Goal: Task Accomplishment & Management: Use online tool/utility

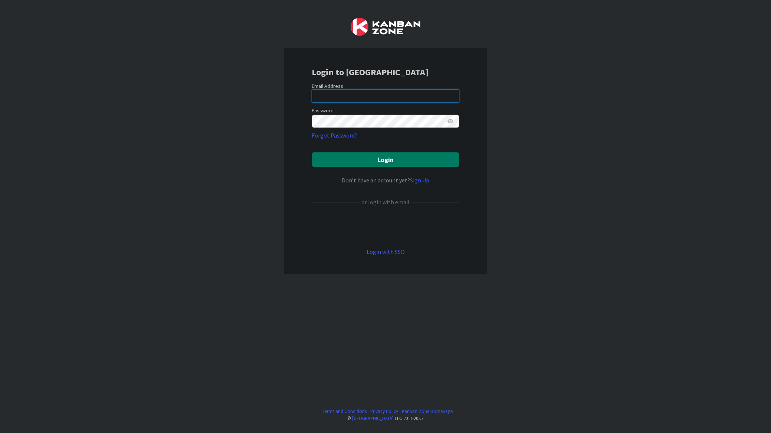
type input "[EMAIL_ADDRESS][PERSON_NAME][DOMAIN_NAME]"
click at [346, 159] on button "Login" at bounding box center [386, 159] width 148 height 14
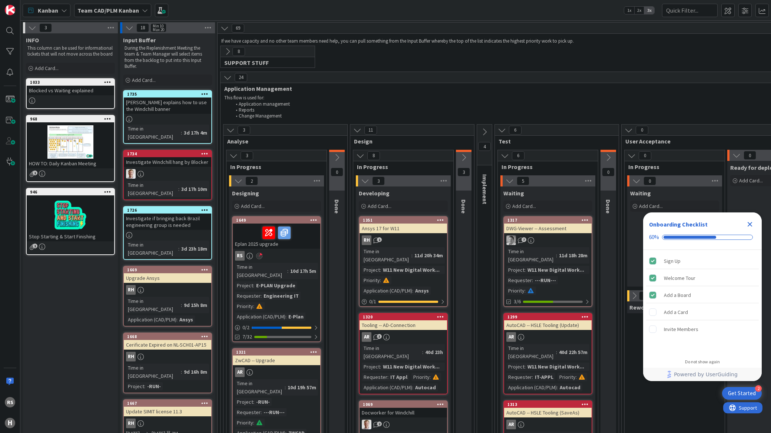
click at [750, 223] on icon "Close Checklist" at bounding box center [750, 224] width 9 height 9
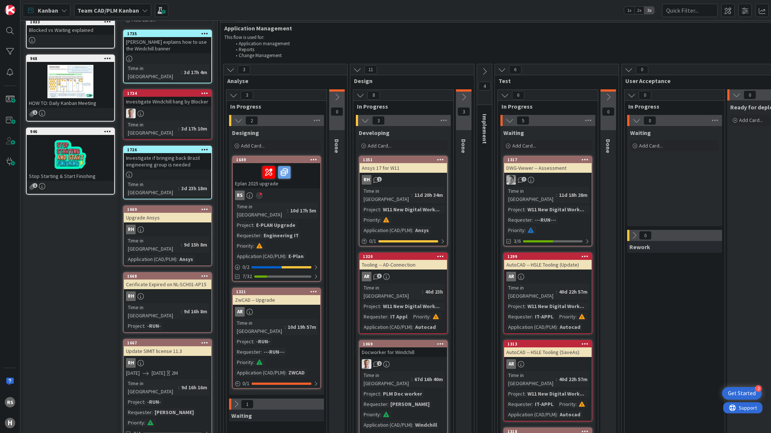
scroll to position [82, 0]
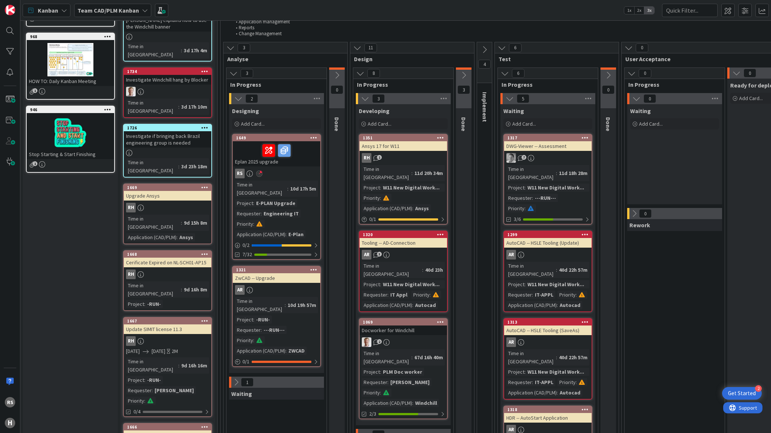
click at [289, 185] on div "10d 17h 5m" at bounding box center [304, 189] width 30 height 8
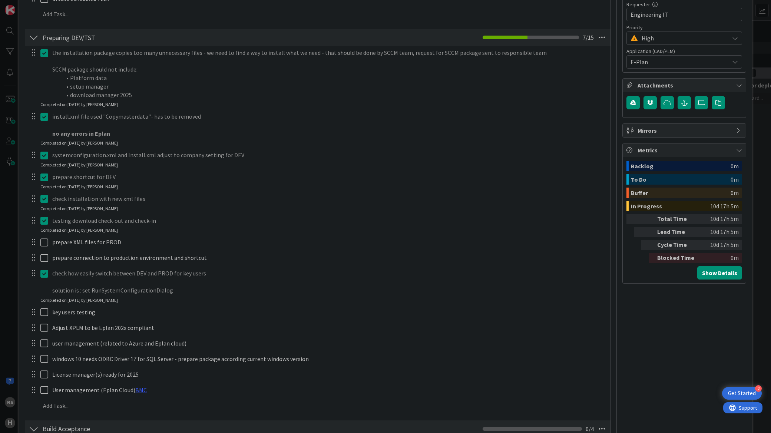
scroll to position [247, 0]
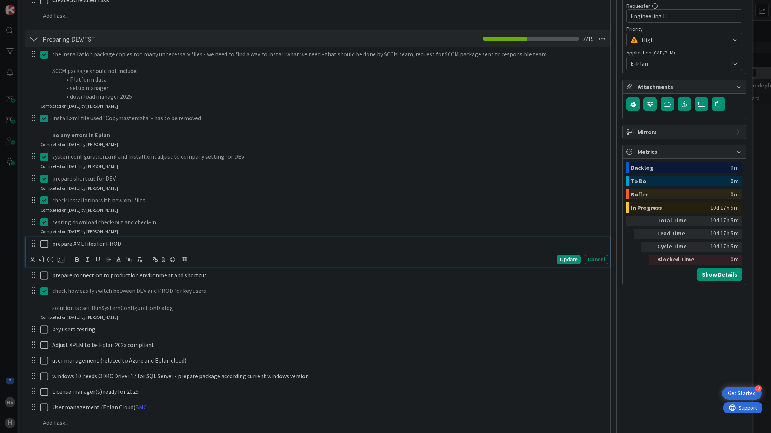
click at [43, 243] on icon at bounding box center [45, 244] width 11 height 9
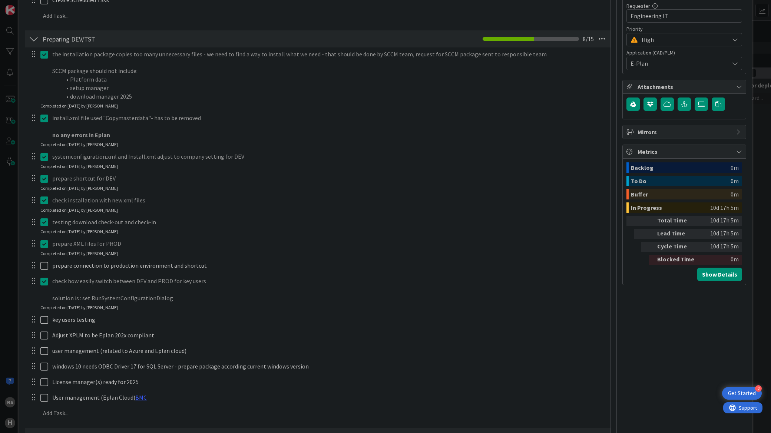
type textarea "x"
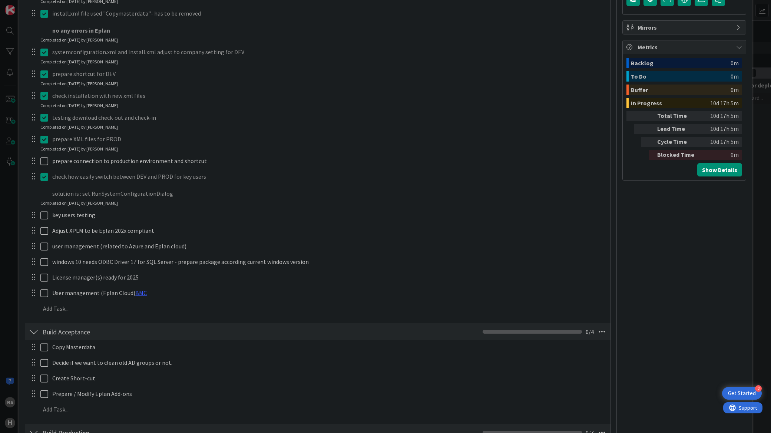
scroll to position [288, 0]
